Goal: Information Seeking & Learning: Learn about a topic

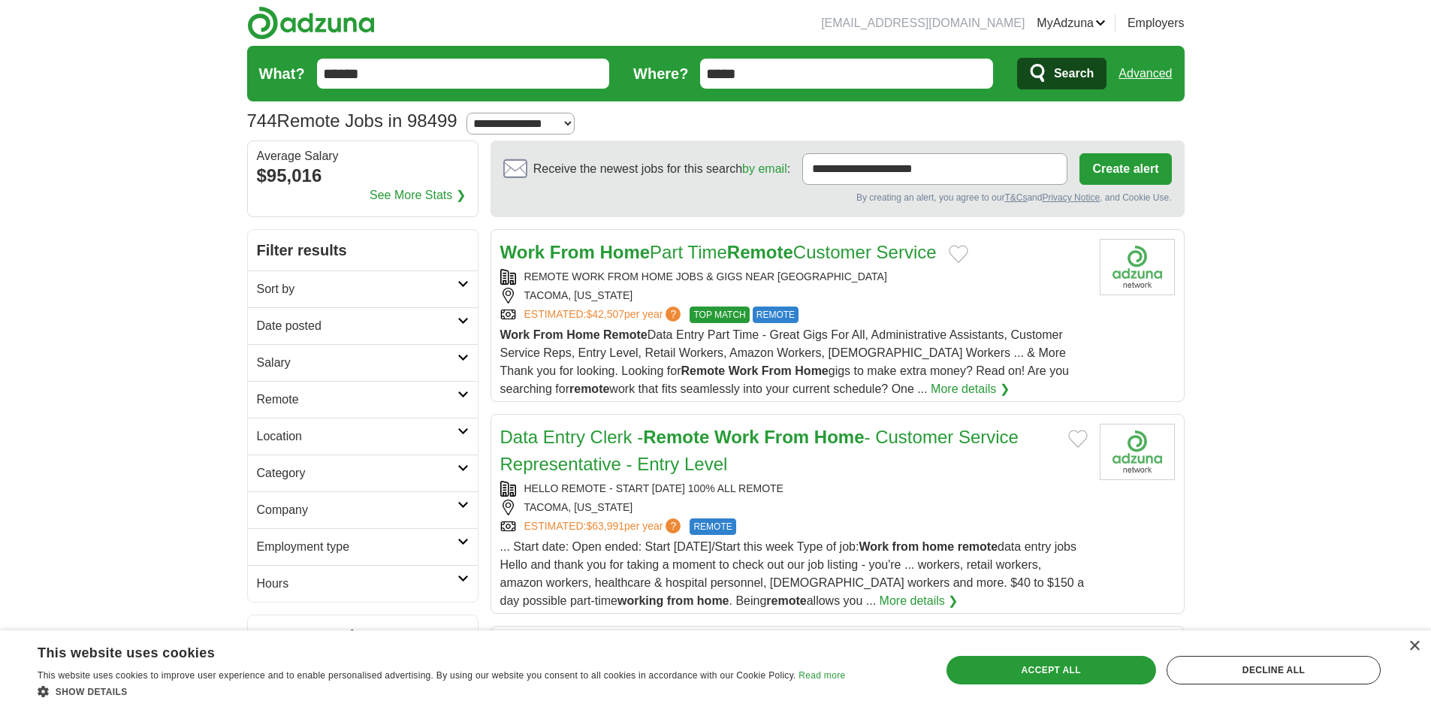
click at [1075, 79] on span "Search" at bounding box center [1074, 74] width 40 height 30
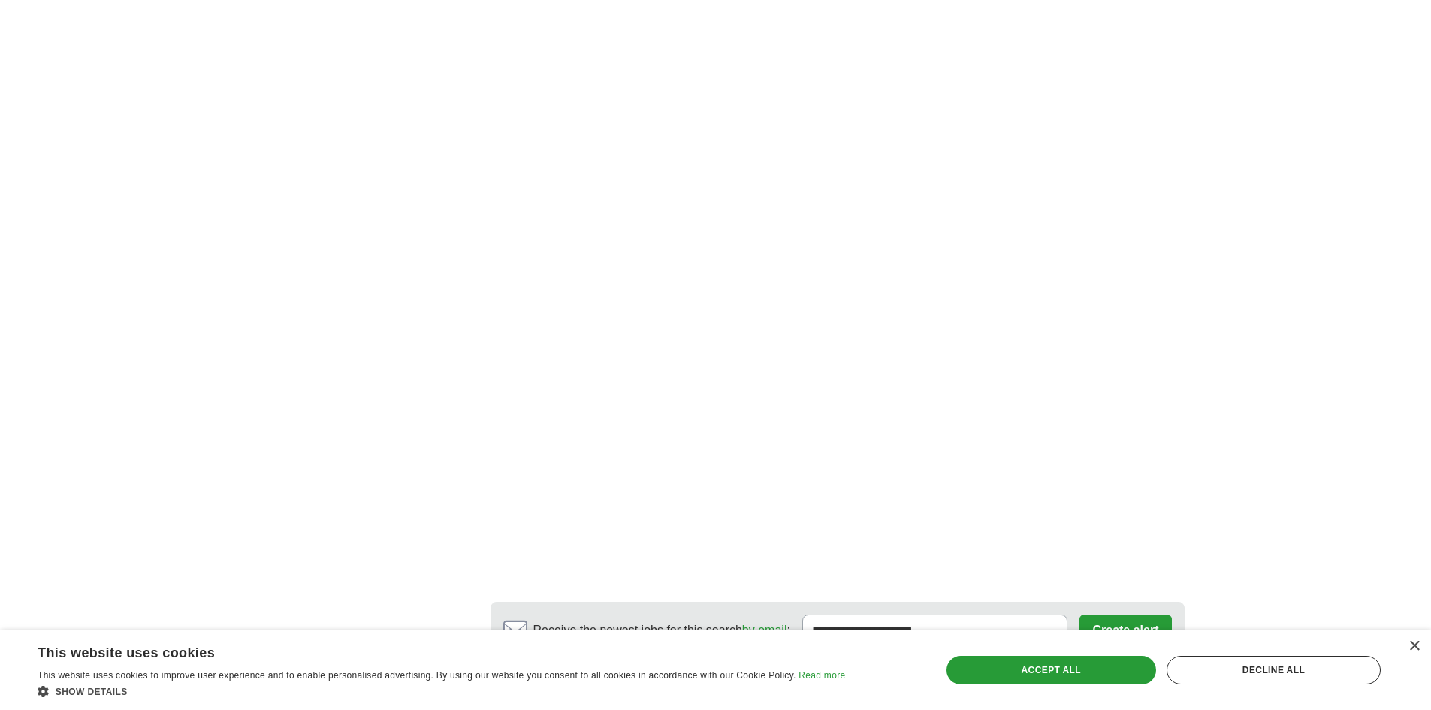
scroll to position [2666, 0]
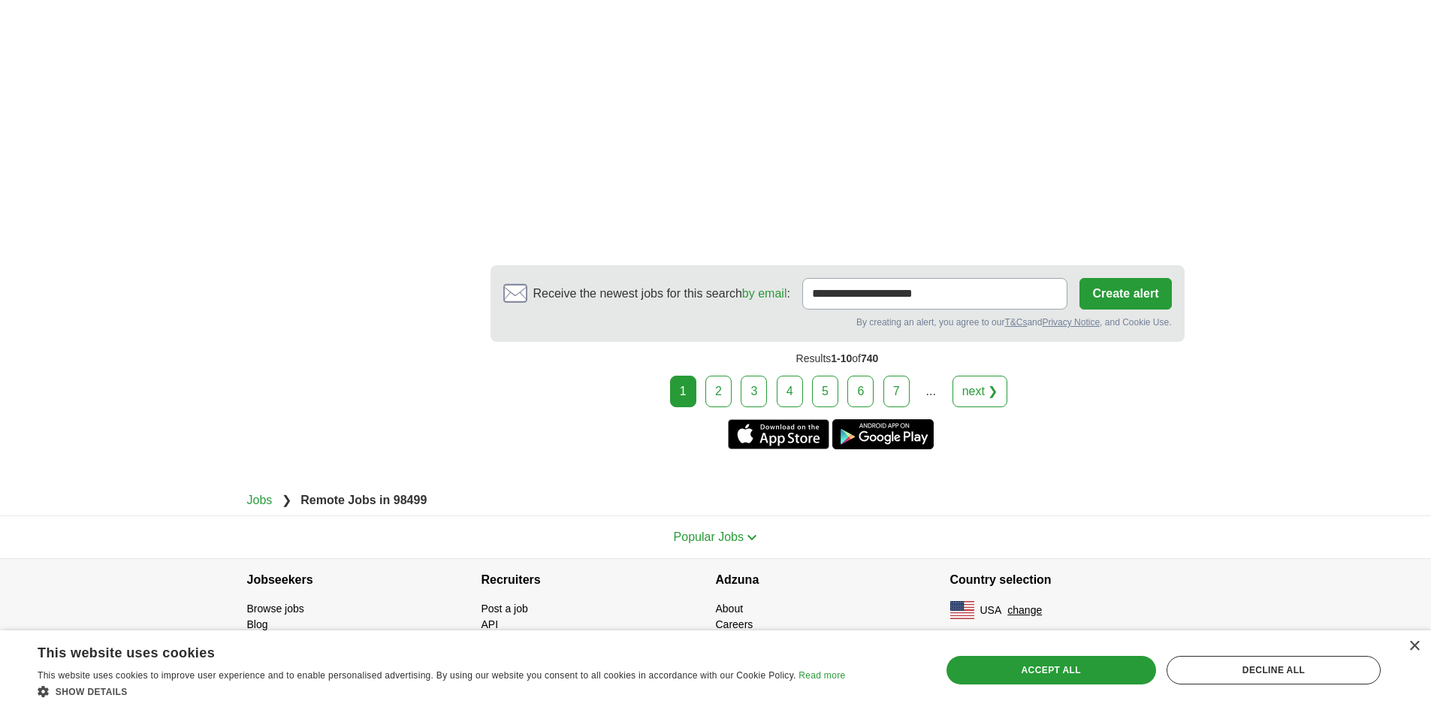
click at [721, 393] on link "2" at bounding box center [718, 392] width 26 height 32
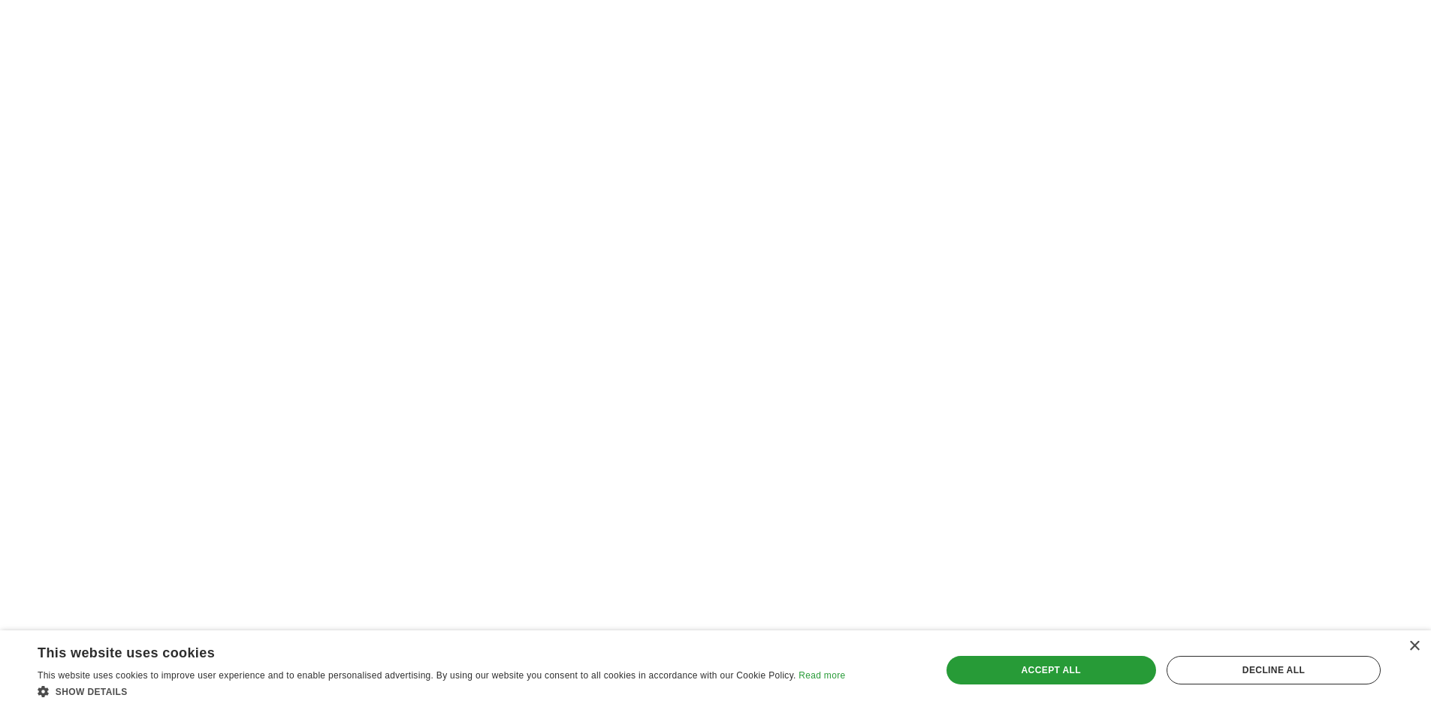
scroll to position [2780, 0]
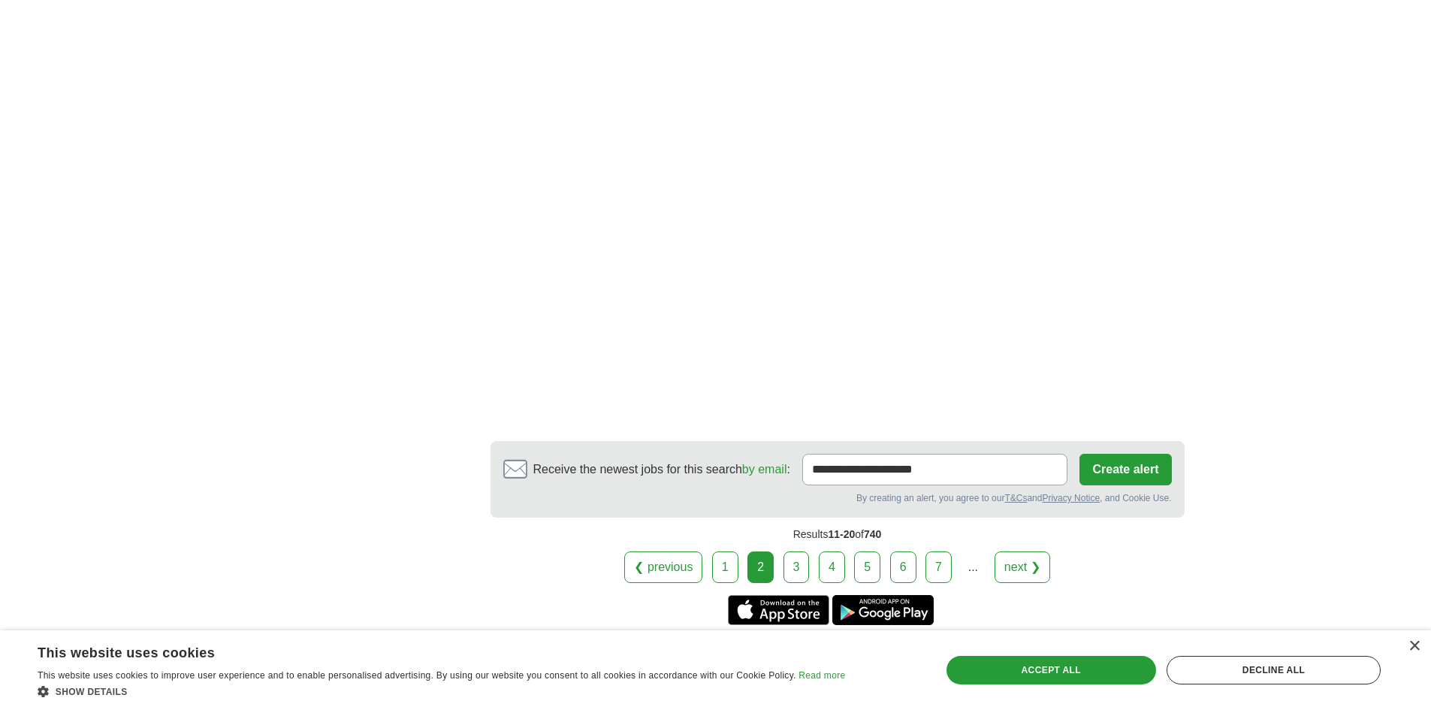
click at [795, 575] on link "3" at bounding box center [797, 567] width 26 height 32
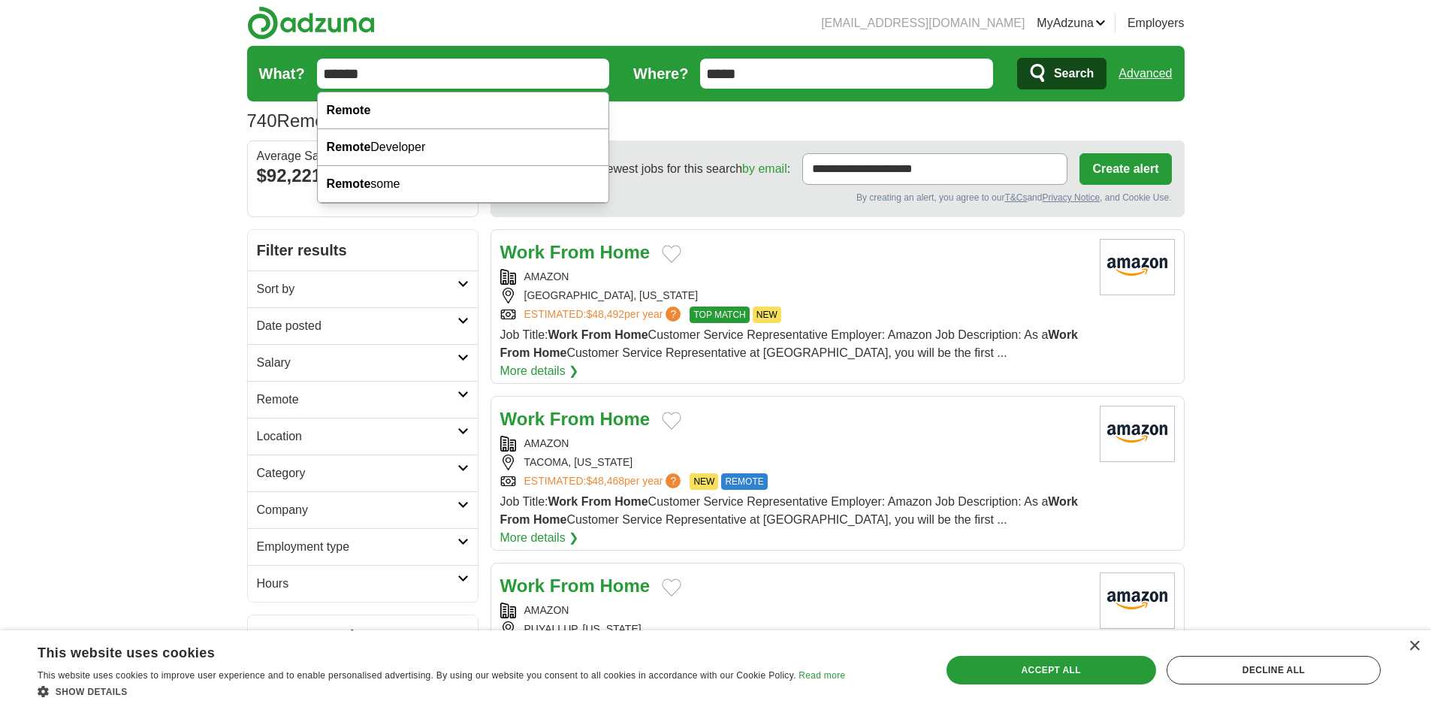
drag, startPoint x: 442, startPoint y: 70, endPoint x: 246, endPoint y: 43, distance: 197.9
click at [247, 43] on header "yongadonisyi@gmail.com MyAdzuna Alerts Favorites Resumes ApplyIQ Preferences Po…" at bounding box center [716, 70] width 938 height 140
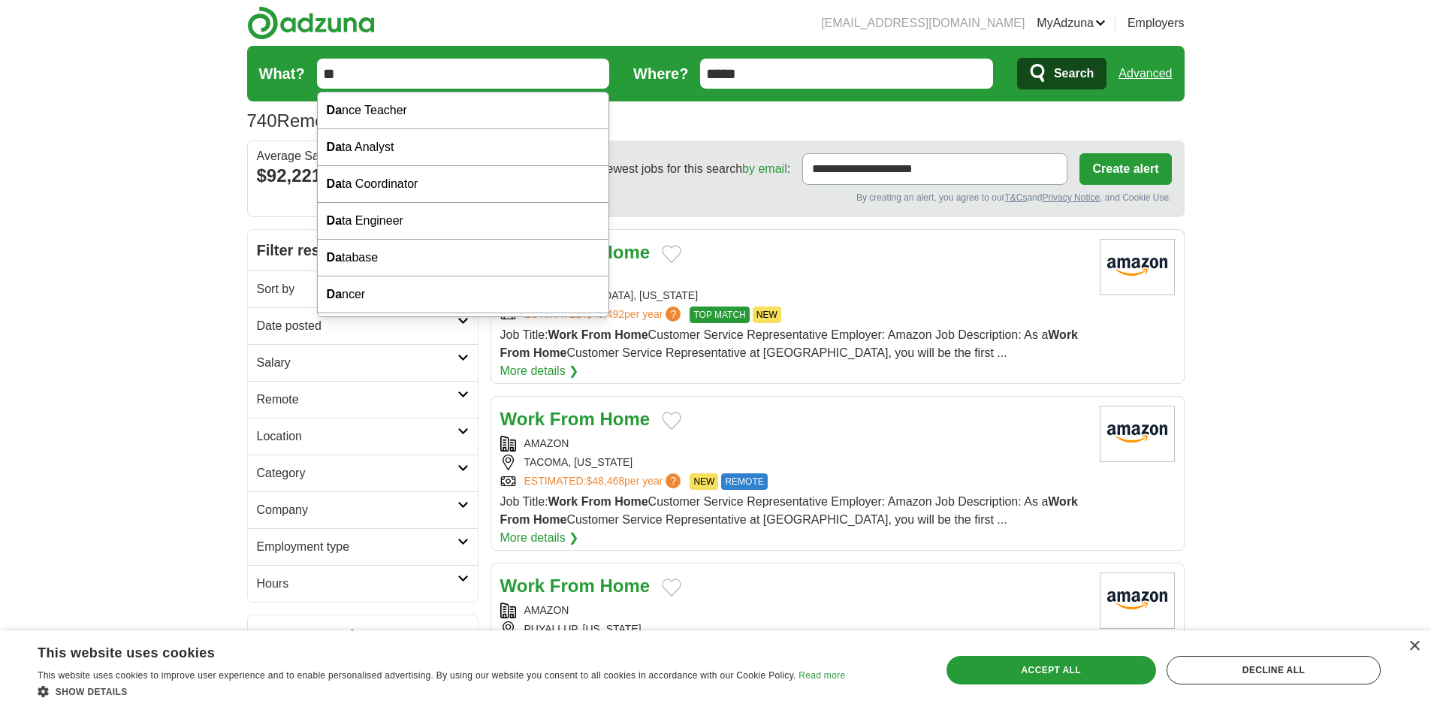
type input "*"
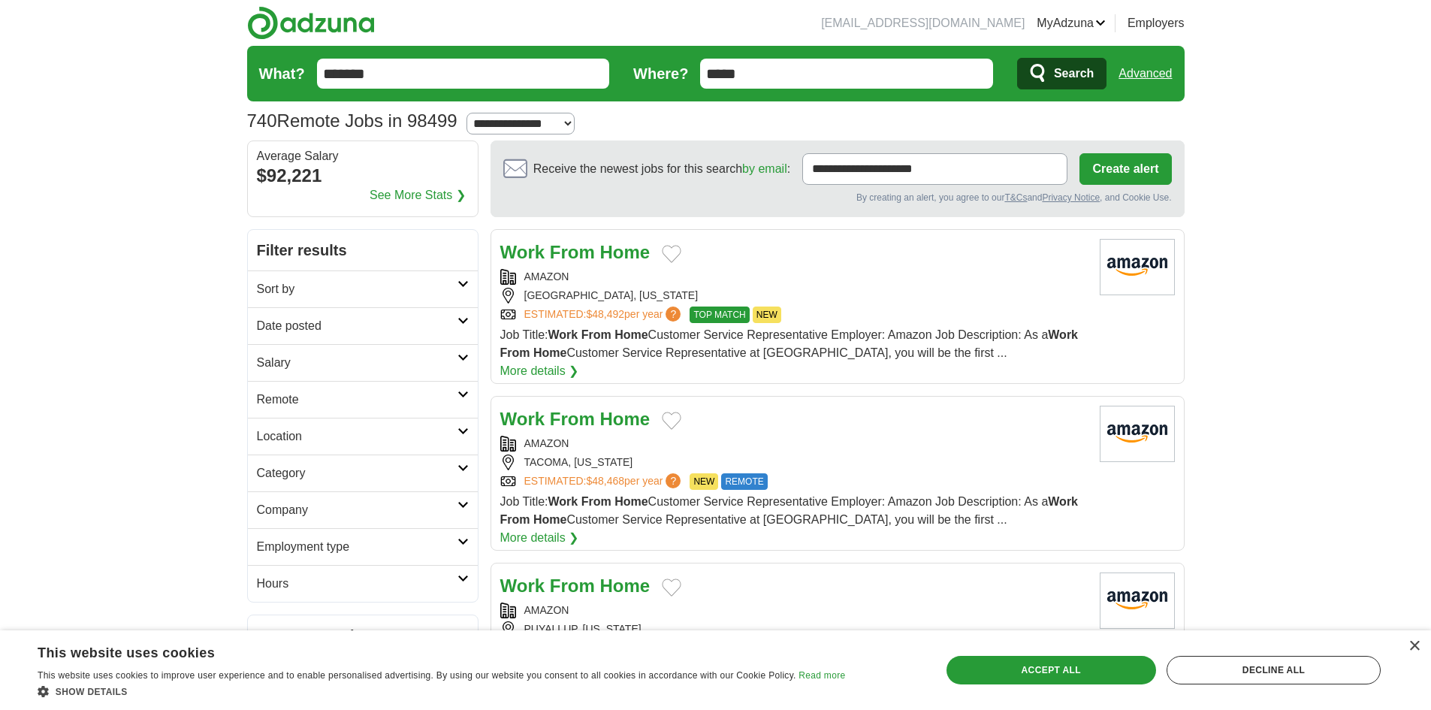
type input "*******"
click at [1158, 71] on link "Advanced" at bounding box center [1145, 74] width 53 height 30
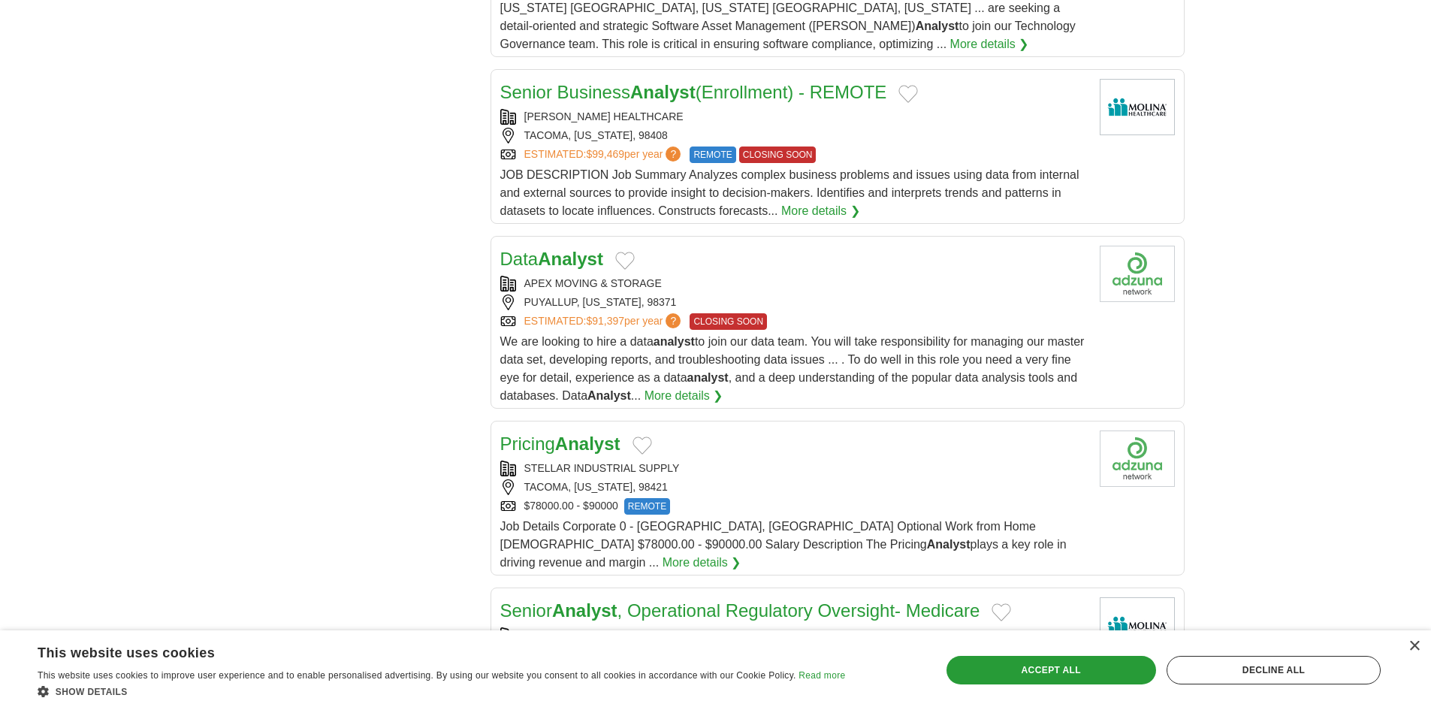
scroll to position [2930, 0]
